Goal: Information Seeking & Learning: Check status

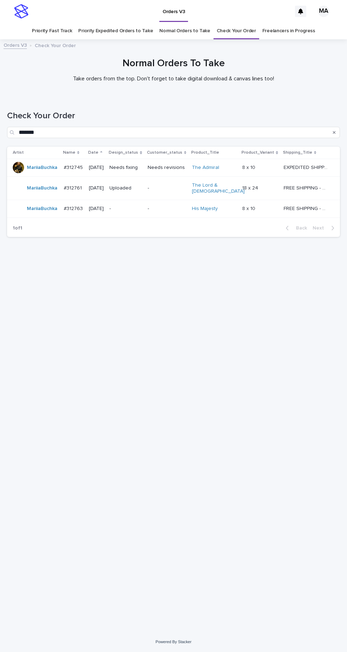
scroll to position [22, 0]
click at [231, 23] on link "Check Your Order" at bounding box center [236, 31] width 39 height 17
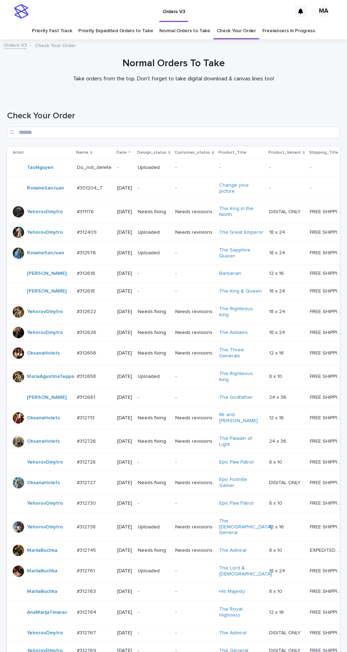
click at [159, 270] on p "-" at bounding box center [154, 273] width 32 height 6
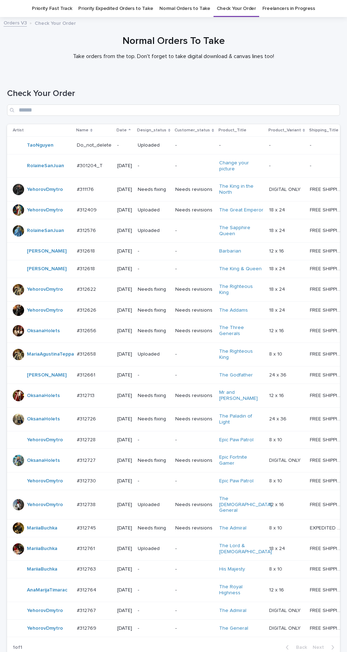
scroll to position [96, 0]
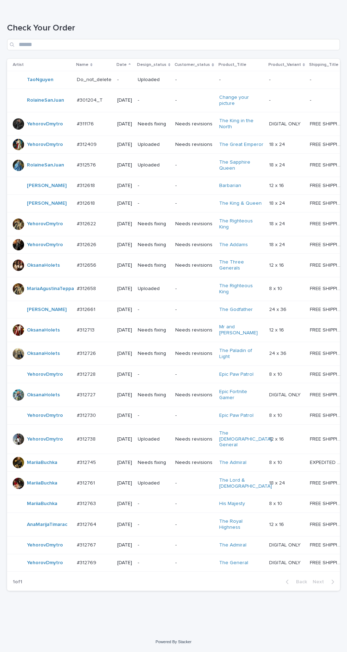
click at [167, 530] on div "-" at bounding box center [154, 525] width 32 height 12
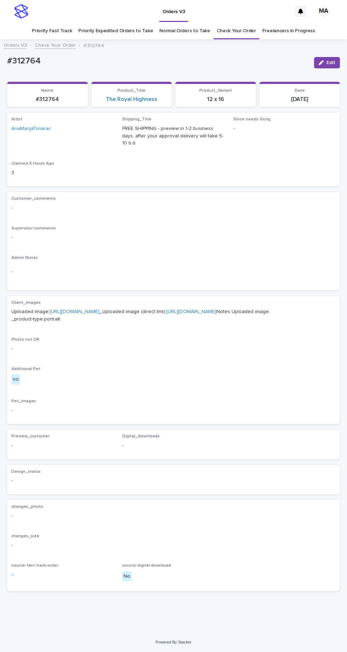
scroll to position [22, 0]
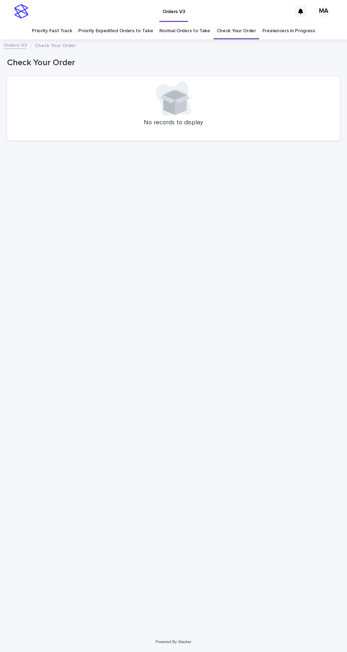
scroll to position [22, 0]
